Goal: Navigation & Orientation: Find specific page/section

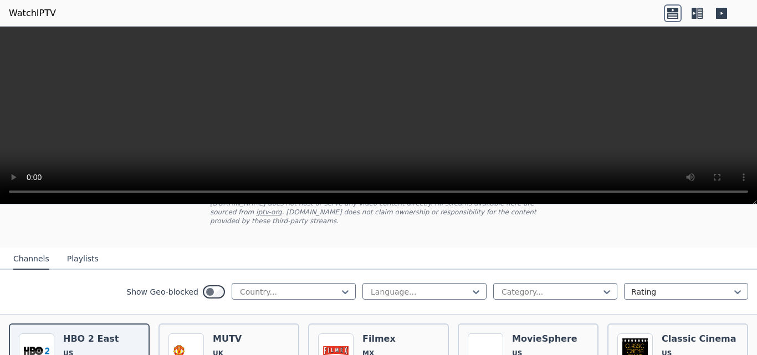
scroll to position [26, 0]
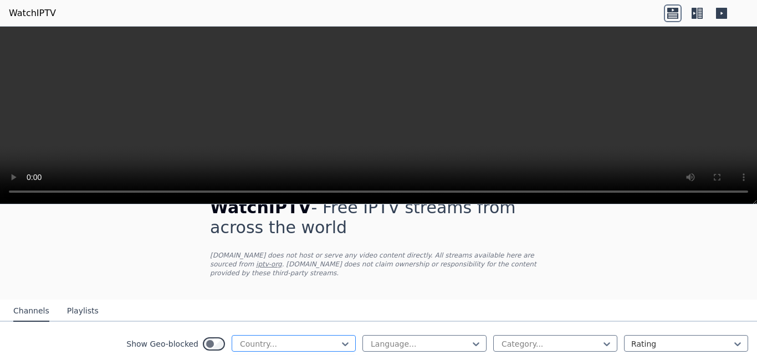
click at [315, 339] on div at bounding box center [289, 344] width 101 height 11
type input "**********"
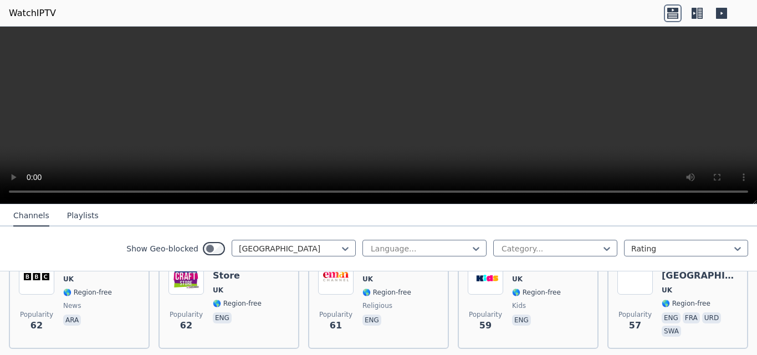
scroll to position [834, 0]
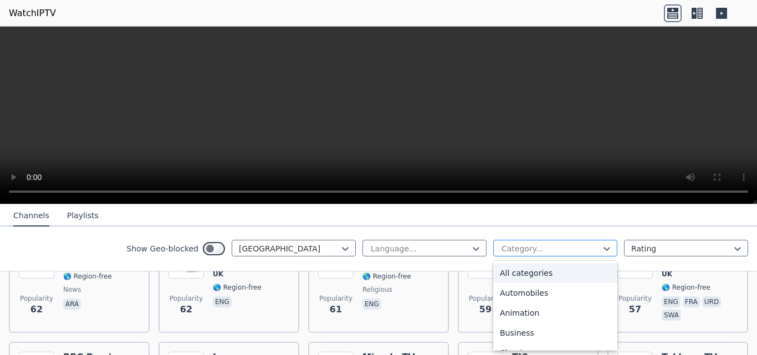
click at [589, 247] on div at bounding box center [551, 248] width 101 height 11
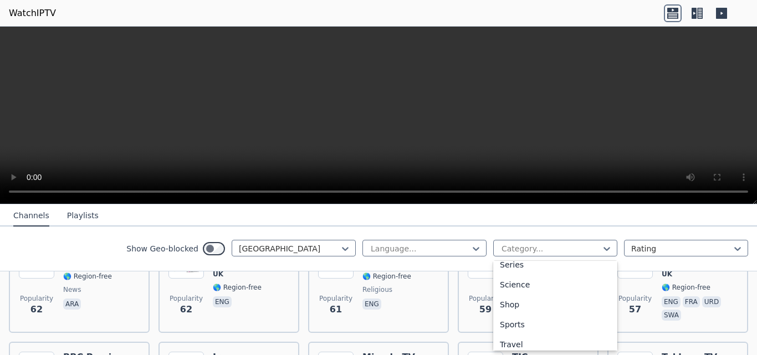
scroll to position [445, 0]
click at [501, 304] on div "Sports" at bounding box center [555, 308] width 124 height 20
